Goal: Information Seeking & Learning: Learn about a topic

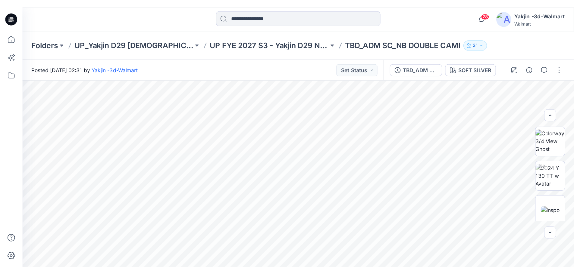
scroll to position [40, 0]
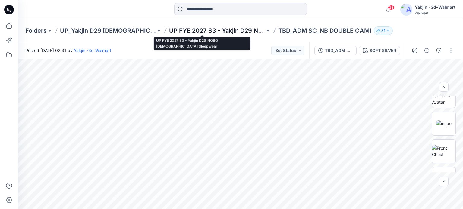
click at [215, 29] on p "UP FYE 2027 S3 - Yakjin D29 NOBO [DEMOGRAPHIC_DATA] Sleepwear" at bounding box center [217, 31] width 96 height 8
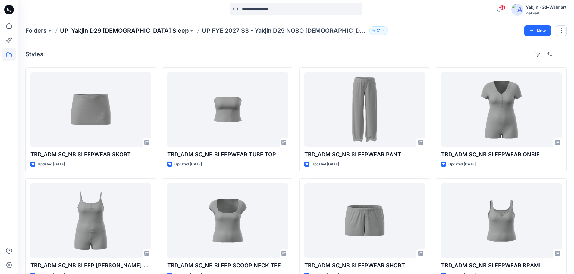
click at [131, 31] on p "UP_Yakjin D29 [DEMOGRAPHIC_DATA] Sleep" at bounding box center [124, 31] width 129 height 8
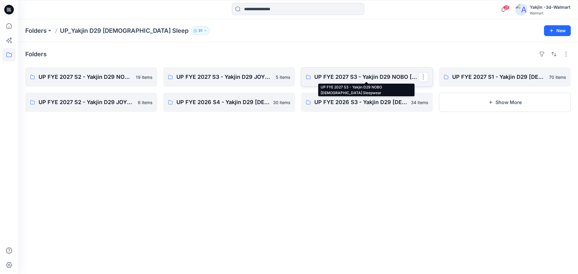
click at [343, 80] on p "UP FYE 2027 S3 - Yakjin D29 NOBO [DEMOGRAPHIC_DATA] Sleepwear" at bounding box center [367, 77] width 104 height 8
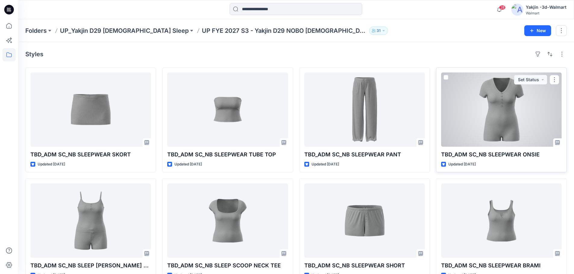
click at [462, 104] on div at bounding box center [501, 110] width 121 height 74
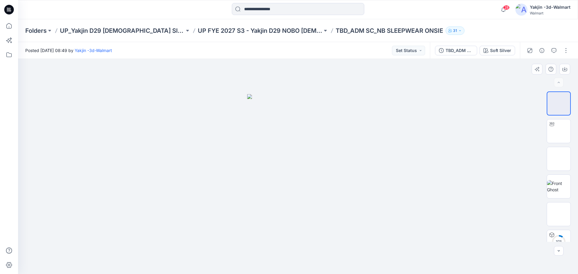
drag, startPoint x: 326, startPoint y: 224, endPoint x: 250, endPoint y: 221, distance: 76.3
click at [250, 209] on img at bounding box center [298, 184] width 102 height 180
click at [462, 165] on img at bounding box center [558, 158] width 23 height 19
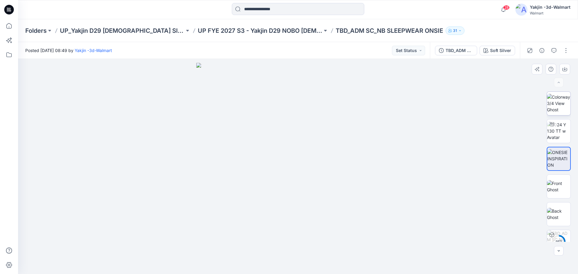
click at [462, 102] on img at bounding box center [558, 103] width 23 height 19
drag, startPoint x: 330, startPoint y: 123, endPoint x: 219, endPoint y: 130, distance: 111.1
click at [219, 130] on div at bounding box center [298, 166] width 560 height 215
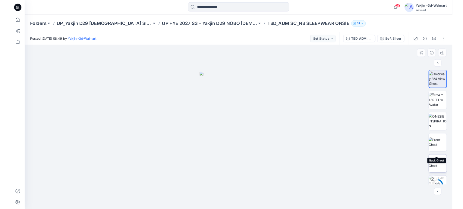
scroll to position [40, 0]
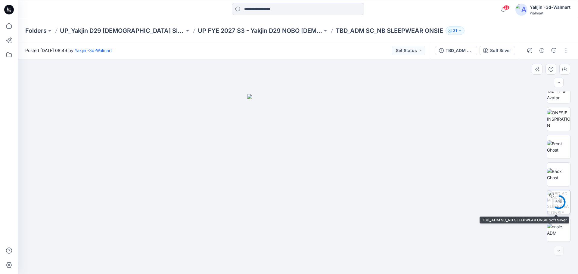
click at [462, 201] on div "60 %" at bounding box center [559, 202] width 14 height 5
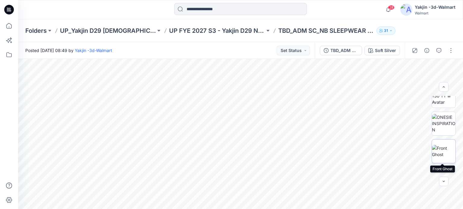
click at [438, 151] on img at bounding box center [443, 151] width 23 height 13
drag, startPoint x: 269, startPoint y: 133, endPoint x: 192, endPoint y: 151, distance: 79.1
click at [192, 151] on img at bounding box center [241, 136] width 102 height 148
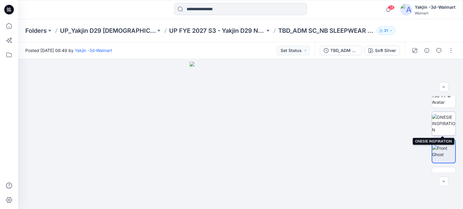
click at [437, 127] on img at bounding box center [443, 123] width 23 height 19
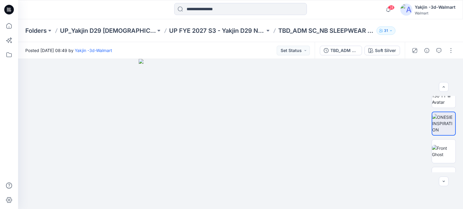
drag, startPoint x: 246, startPoint y: 95, endPoint x: 241, endPoint y: 156, distance: 61.6
click at [241, 162] on img at bounding box center [241, 134] width 204 height 150
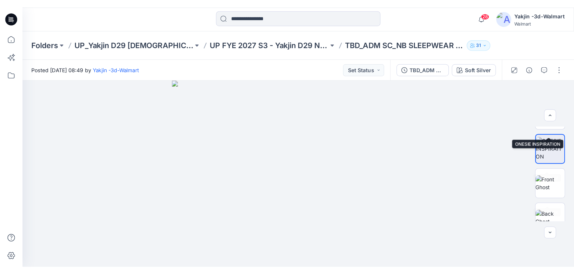
scroll to position [0, 0]
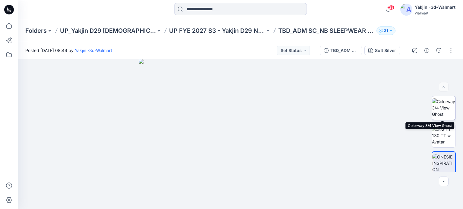
click at [445, 107] on img at bounding box center [443, 108] width 23 height 19
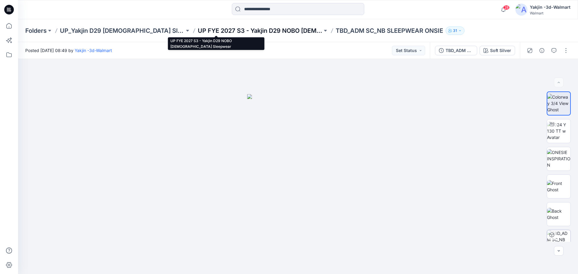
click at [255, 30] on p "UP FYE 2027 S3 - Yakjin D29 NOBO [DEMOGRAPHIC_DATA] Sleepwear" at bounding box center [260, 31] width 125 height 8
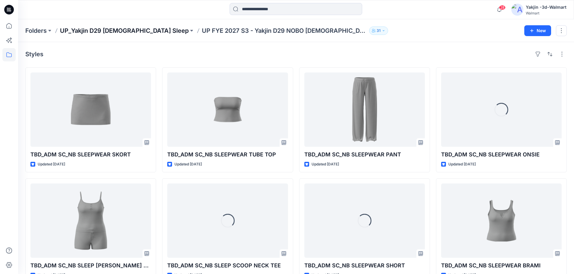
click at [117, 33] on p "UP_Yakjin D29 [DEMOGRAPHIC_DATA] Sleep" at bounding box center [124, 31] width 129 height 8
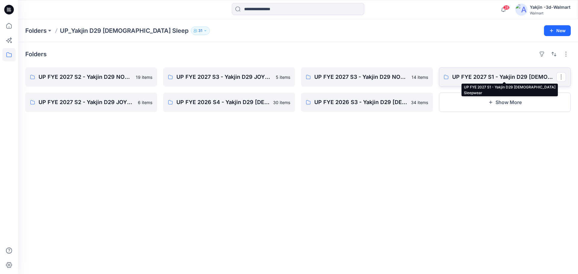
click at [462, 75] on p "UP FYE 2027 S1 - Yakjin D29 [DEMOGRAPHIC_DATA] Sleepwear" at bounding box center [505, 77] width 104 height 8
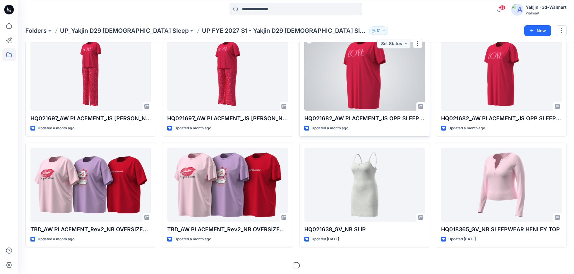
scroll to position [817, 0]
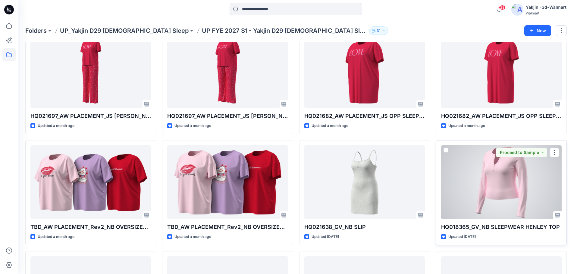
click at [462, 197] on div at bounding box center [501, 183] width 121 height 74
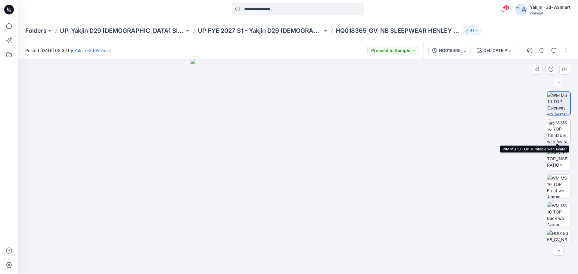
click at [462, 124] on img at bounding box center [558, 131] width 23 height 23
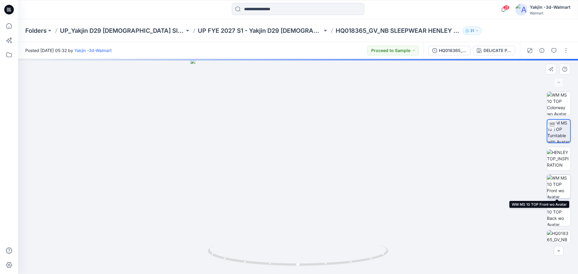
click at [462, 187] on img at bounding box center [558, 186] width 23 height 23
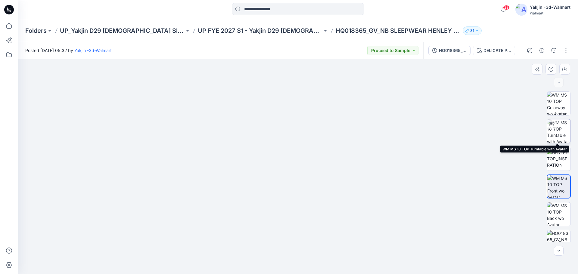
click at [462, 122] on img at bounding box center [558, 131] width 23 height 23
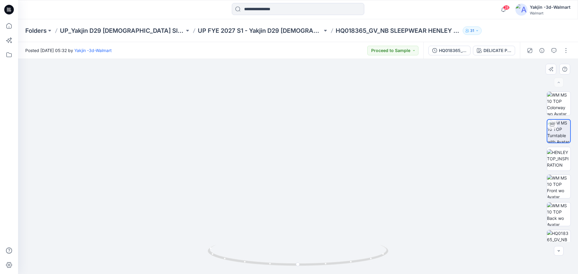
drag, startPoint x: 314, startPoint y: 90, endPoint x: 302, endPoint y: 206, distance: 117.1
click at [302, 208] on img at bounding box center [298, 135] width 507 height 277
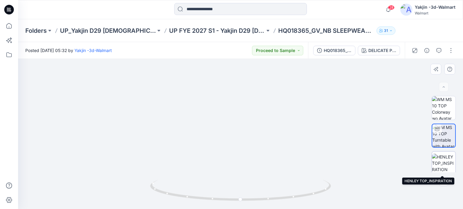
click at [440, 164] on img at bounding box center [443, 163] width 23 height 19
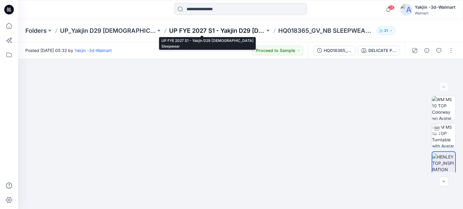
click at [211, 27] on p "UP FYE 2027 S1 - Yakjin D29 [DEMOGRAPHIC_DATA] Sleepwear" at bounding box center [217, 31] width 96 height 8
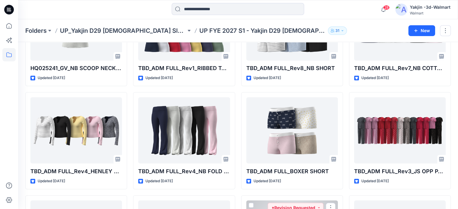
scroll to position [997, 0]
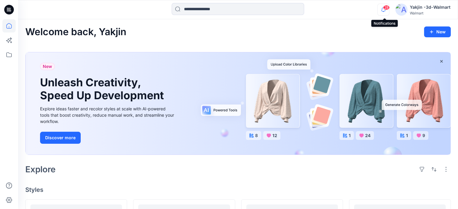
click at [386, 11] on icon "button" at bounding box center [383, 10] width 11 height 12
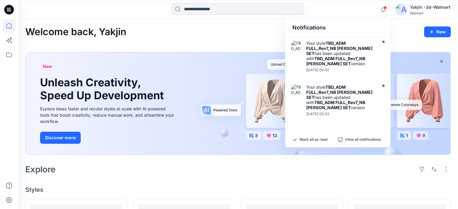
click at [208, 30] on div "Welcome back, Yakjin New" at bounding box center [238, 32] width 426 height 11
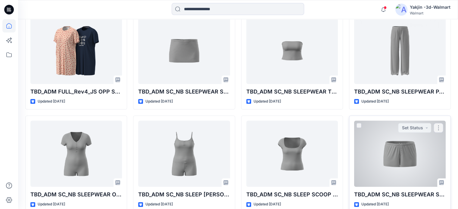
scroll to position [631, 0]
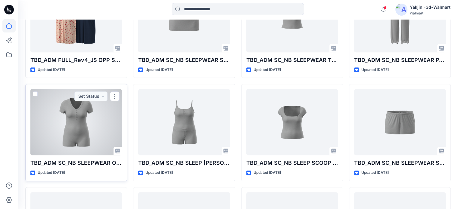
click at [64, 107] on div at bounding box center [76, 122] width 92 height 66
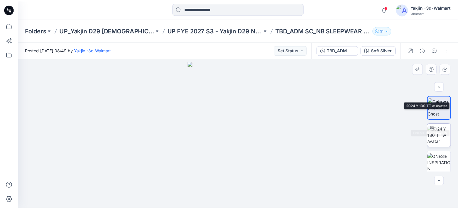
scroll to position [114, 0]
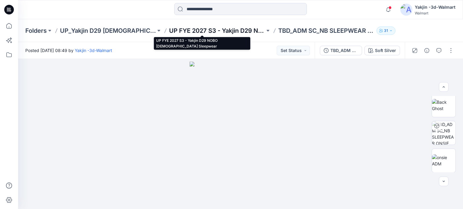
click at [186, 31] on p "UP FYE 2027 S3 - Yakjin D29 NOBO [DEMOGRAPHIC_DATA] Sleepwear" at bounding box center [217, 31] width 96 height 8
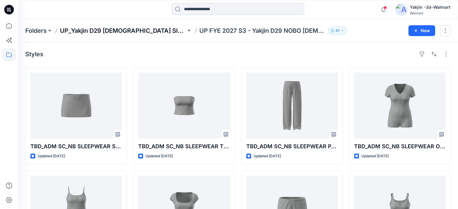
click at [118, 28] on p "UP_Yakjin D29 [DEMOGRAPHIC_DATA] Sleep" at bounding box center [123, 31] width 126 height 8
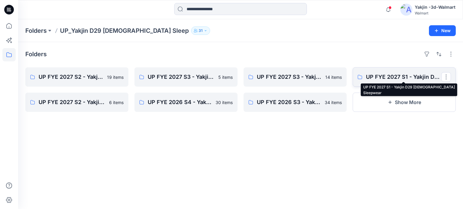
click at [407, 76] on p "UP FYE 2027 S1 - Yakjin D29 [DEMOGRAPHIC_DATA] Sleepwear" at bounding box center [403, 77] width 75 height 8
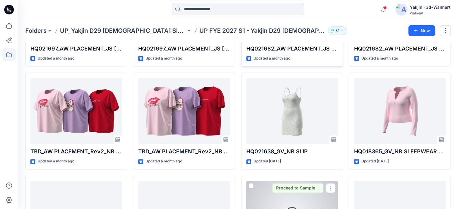
scroll to position [800, 0]
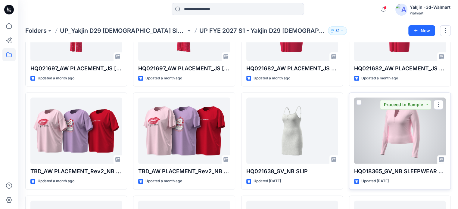
click at [370, 124] on div at bounding box center [400, 131] width 92 height 66
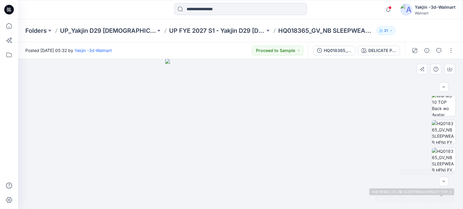
scroll to position [60, 0]
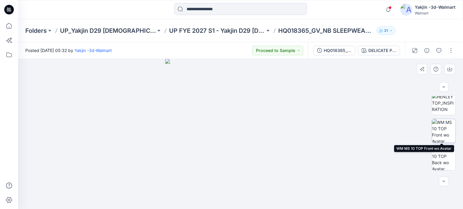
click at [441, 132] on img at bounding box center [443, 130] width 23 height 23
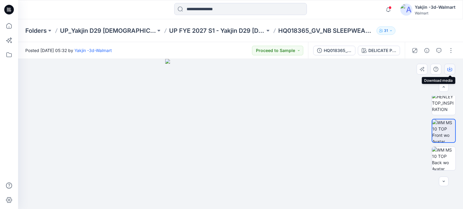
click at [452, 68] on button "button" at bounding box center [449, 69] width 11 height 11
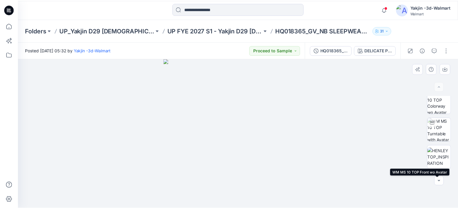
scroll to position [0, 0]
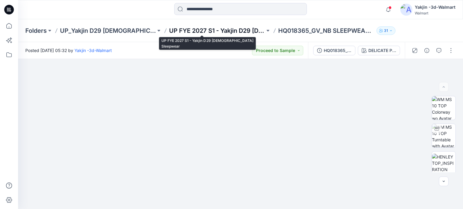
click at [226, 31] on p "UP FYE 2027 S1 - Yakjin D29 [DEMOGRAPHIC_DATA] Sleepwear" at bounding box center [217, 31] width 96 height 8
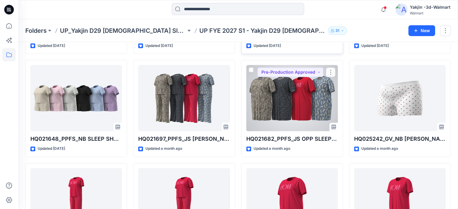
scroll to position [633, 0]
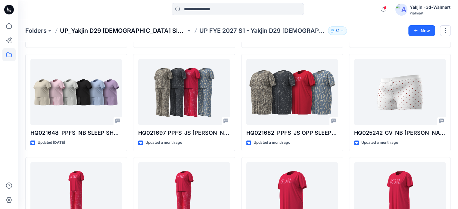
click at [121, 33] on p "UP_Yakjin D29 [DEMOGRAPHIC_DATA] Sleep" at bounding box center [123, 31] width 126 height 8
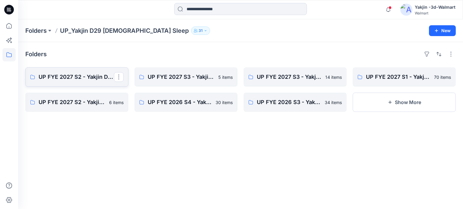
click at [65, 72] on link "UP FYE 2027 S2 - Yakjin D29 NOBO [DEMOGRAPHIC_DATA] Sleepwear" at bounding box center [76, 76] width 103 height 19
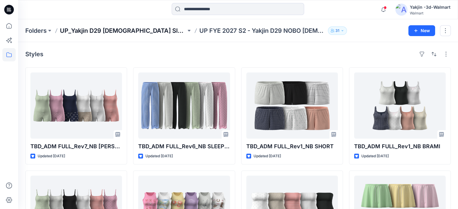
click at [122, 32] on p "UP_Yakjin D29 [DEMOGRAPHIC_DATA] Sleep" at bounding box center [123, 31] width 126 height 8
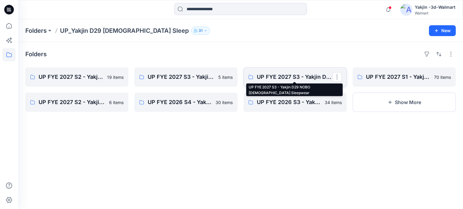
click at [290, 79] on p "UP FYE 2027 S3 - Yakjin D29 NOBO [DEMOGRAPHIC_DATA] Sleepwear" at bounding box center [294, 77] width 75 height 8
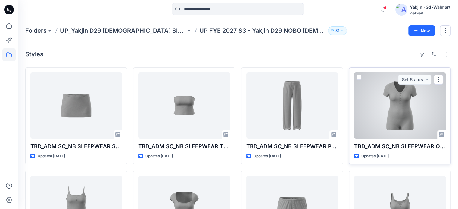
click at [386, 99] on div at bounding box center [400, 106] width 92 height 66
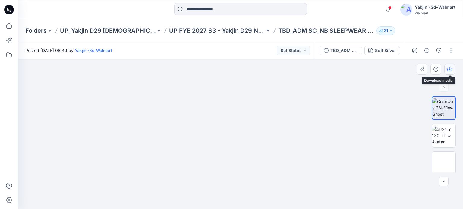
click at [451, 68] on icon "button" at bounding box center [449, 69] width 5 height 3
